Goal: Task Accomplishment & Management: Manage account settings

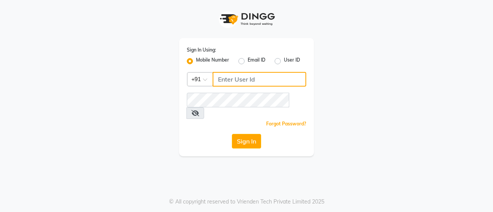
click at [227, 84] on input "Username" at bounding box center [260, 79] width 94 height 15
type input "8826122665"
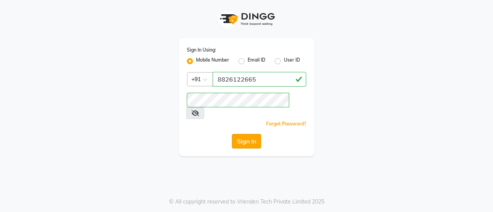
click at [249, 134] on button "Sign In" at bounding box center [246, 141] width 29 height 15
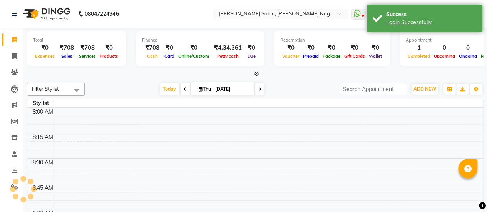
select select "en"
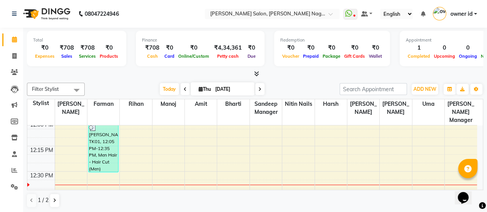
scroll to position [324, 0]
